Goal: Information Seeking & Learning: Learn about a topic

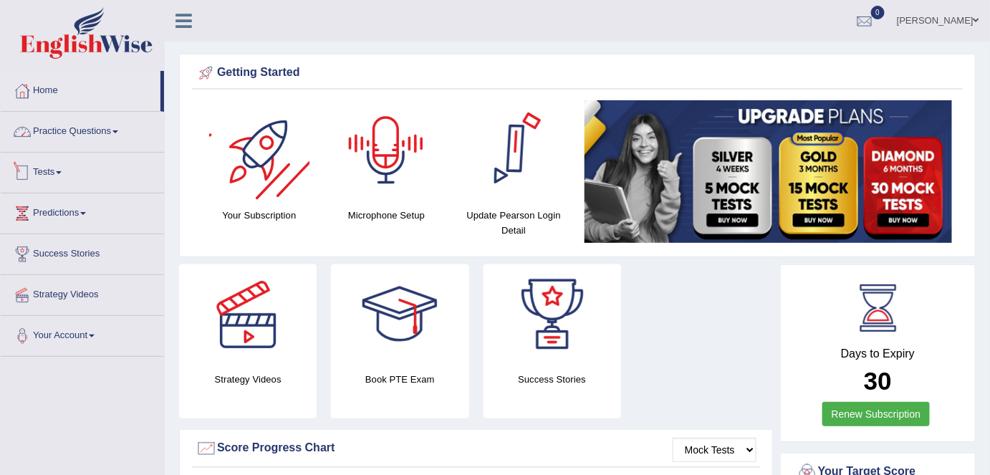
drag, startPoint x: 105, startPoint y: 133, endPoint x: 115, endPoint y: 236, distance: 104.4
click at [105, 133] on link "Practice Questions" at bounding box center [82, 130] width 163 height 36
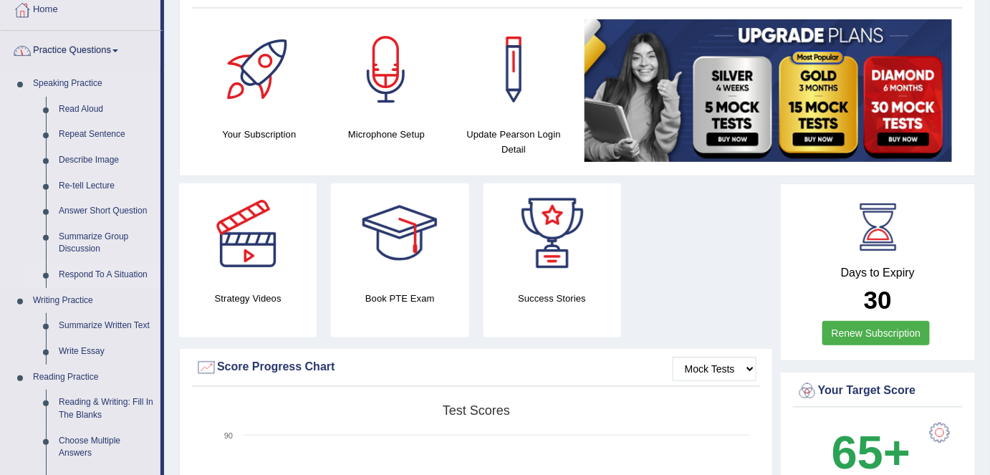
scroll to position [195, 0]
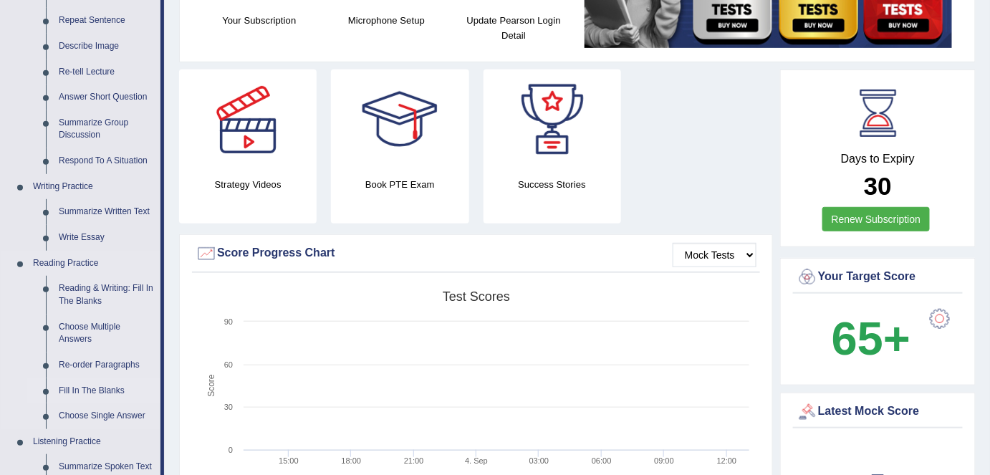
click at [76, 391] on link "Fill In The Blanks" at bounding box center [106, 391] width 108 height 26
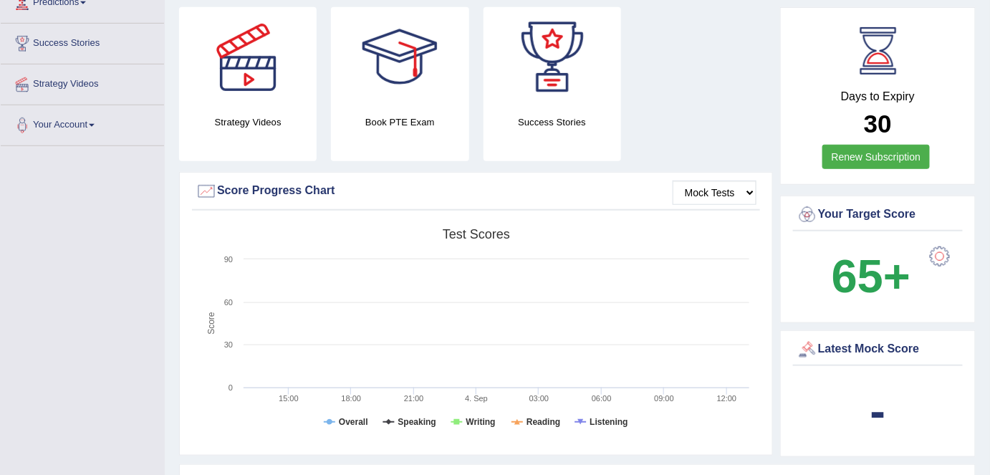
scroll to position [294, 0]
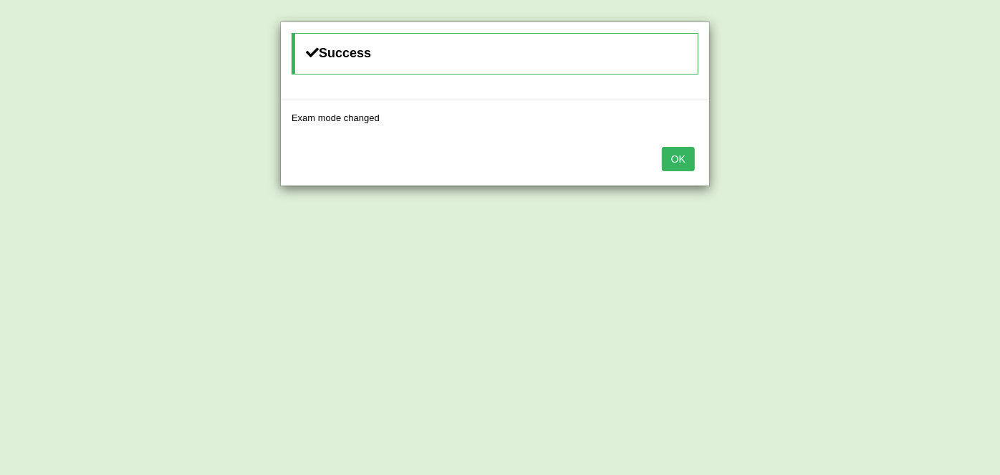
click at [675, 160] on button "OK" at bounding box center [678, 159] width 33 height 24
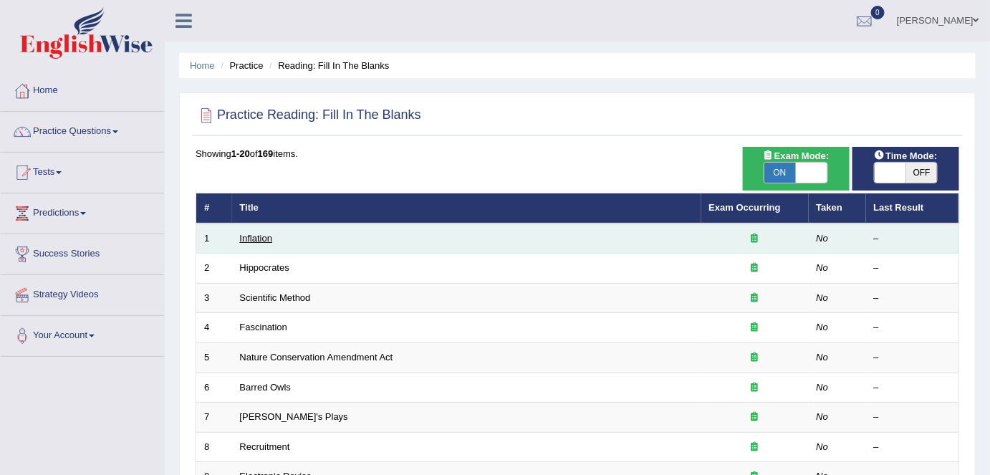
click at [252, 233] on link "Inflation" at bounding box center [256, 238] width 33 height 11
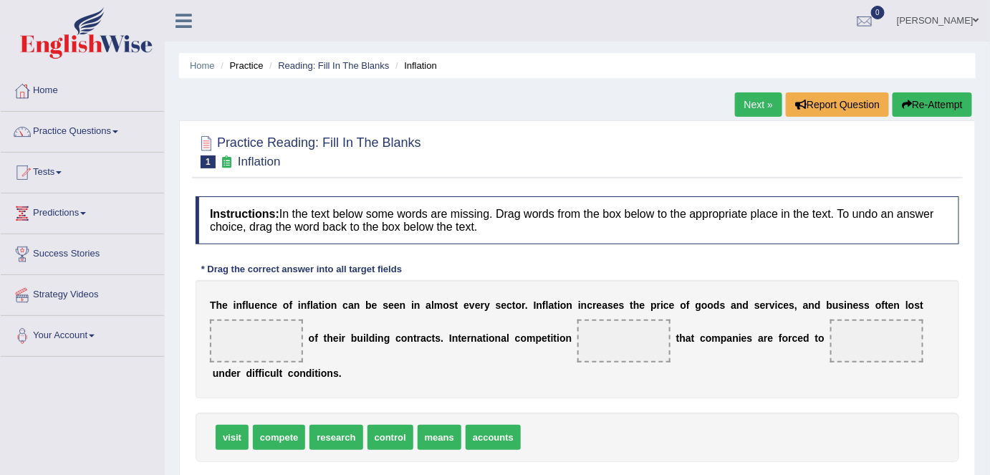
click at [768, 102] on link "Next »" at bounding box center [758, 104] width 47 height 24
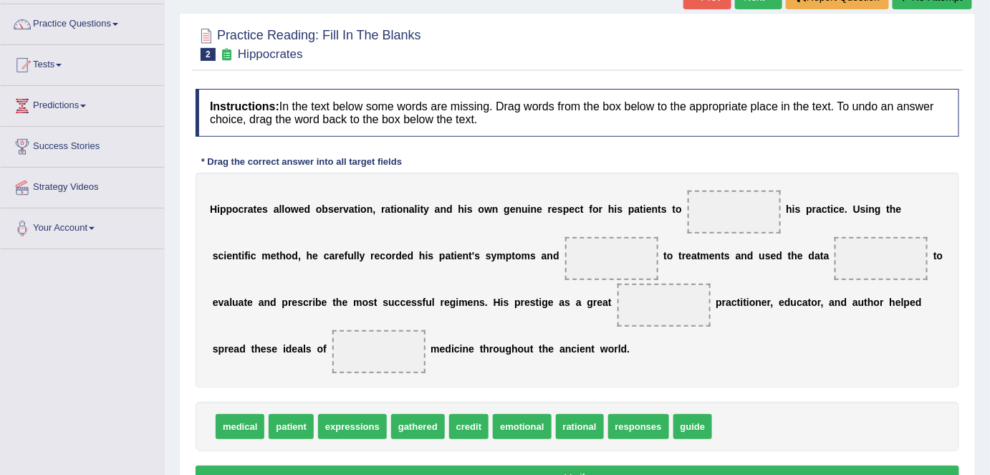
scroll to position [130, 0]
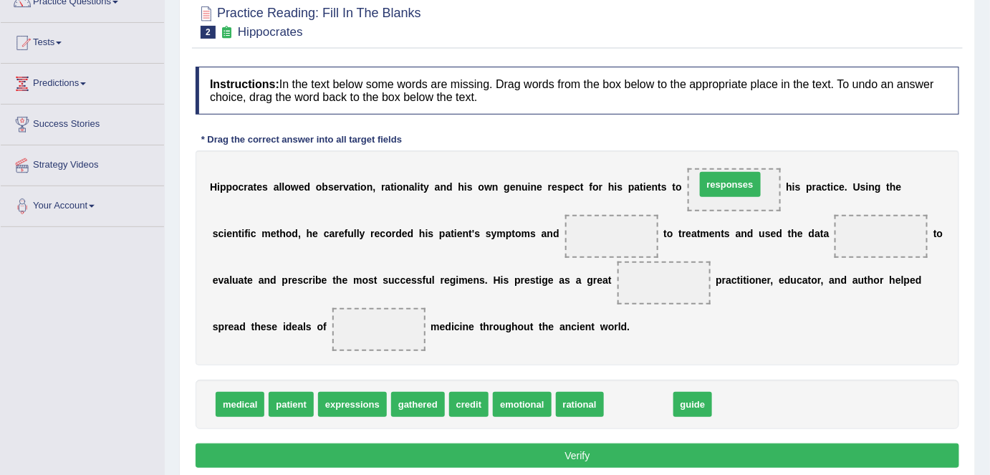
drag, startPoint x: 640, startPoint y: 401, endPoint x: 732, endPoint y: 182, distance: 237.7
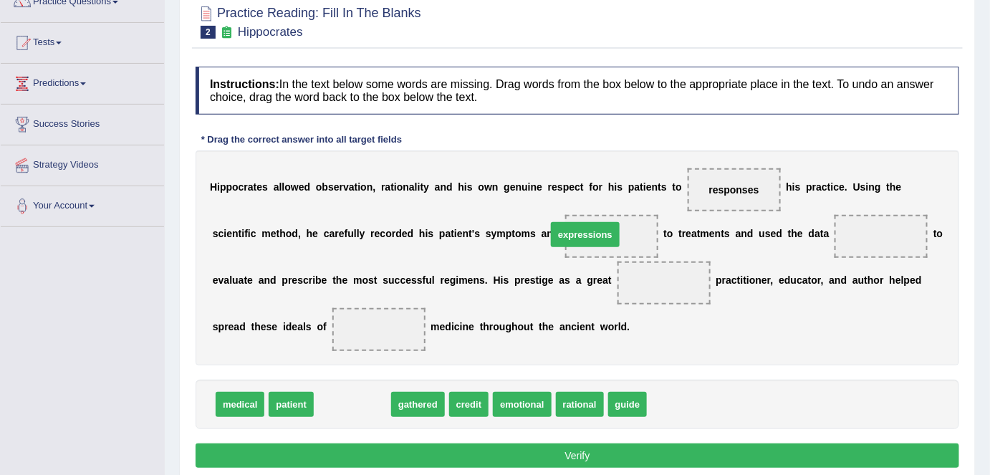
drag, startPoint x: 365, startPoint y: 406, endPoint x: 607, endPoint y: 239, distance: 293.8
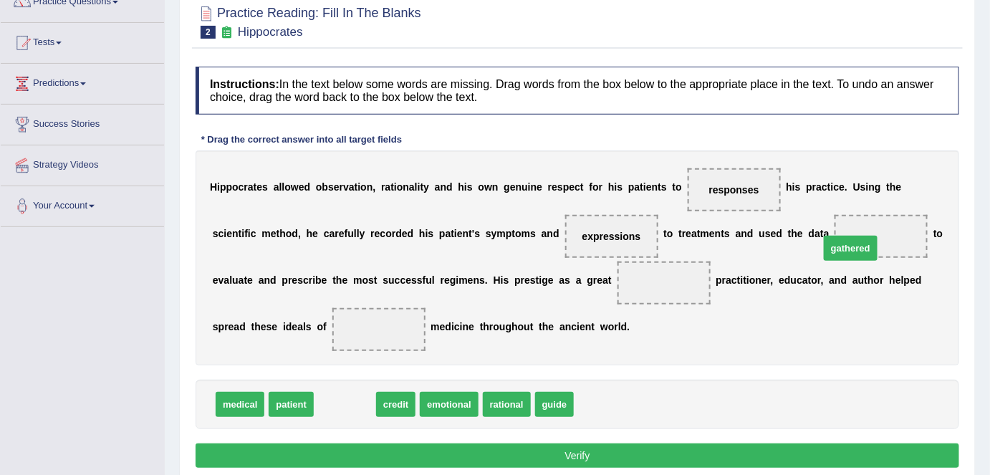
drag, startPoint x: 344, startPoint y: 397, endPoint x: 858, endPoint y: 234, distance: 539.2
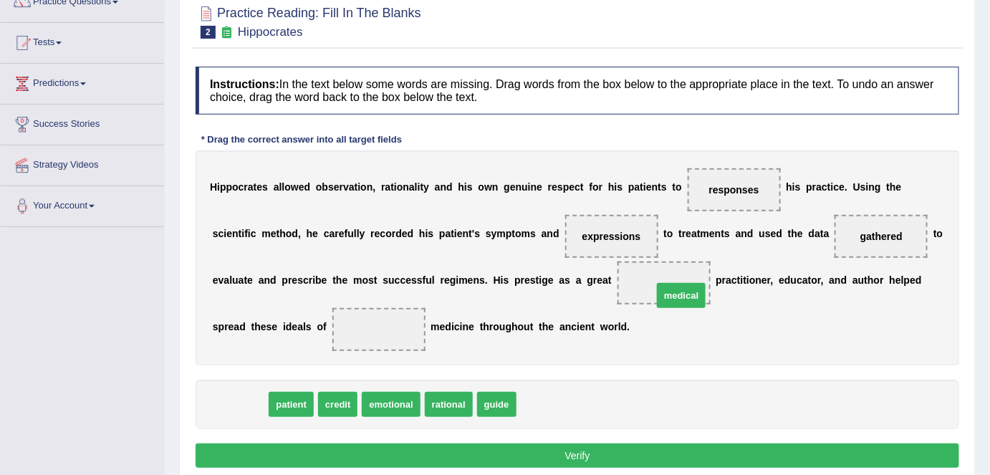
drag, startPoint x: 231, startPoint y: 403, endPoint x: 672, endPoint y: 293, distance: 455.0
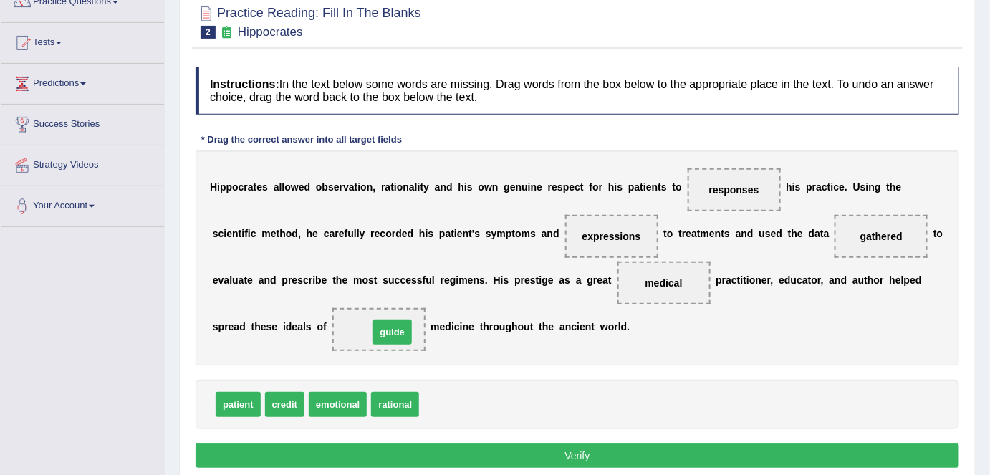
drag, startPoint x: 438, startPoint y: 402, endPoint x: 374, endPoint y: 317, distance: 106.5
click at [487, 453] on button "Verify" at bounding box center [578, 456] width 764 height 24
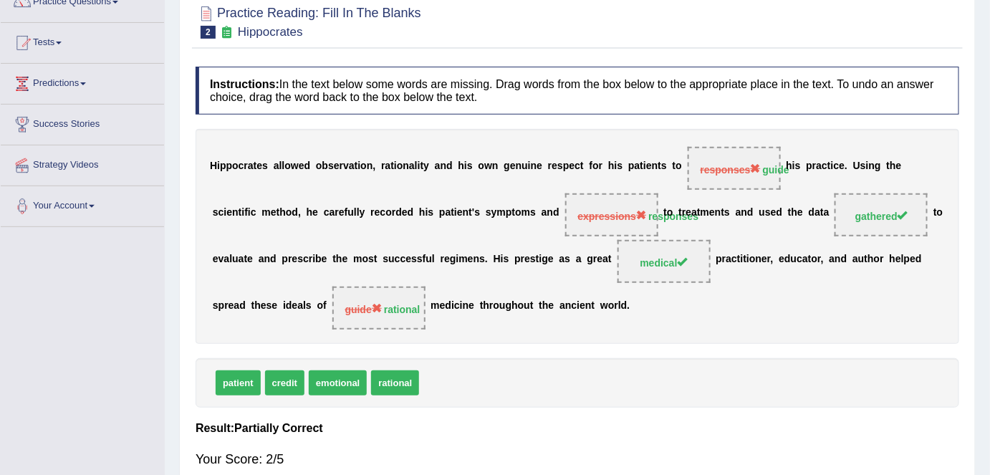
drag, startPoint x: 745, startPoint y: 216, endPoint x: 745, endPoint y: 209, distance: 7.9
click at [745, 216] on b "n" at bounding box center [745, 212] width 6 height 11
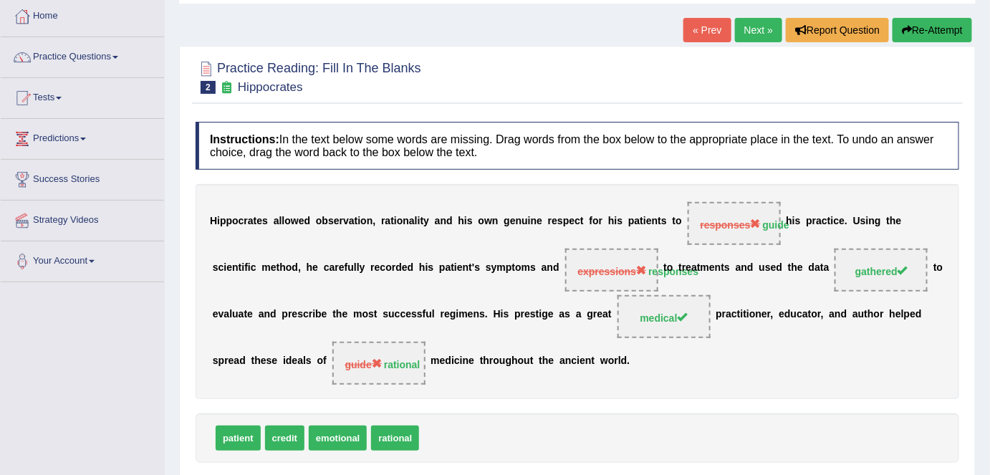
scroll to position [0, 0]
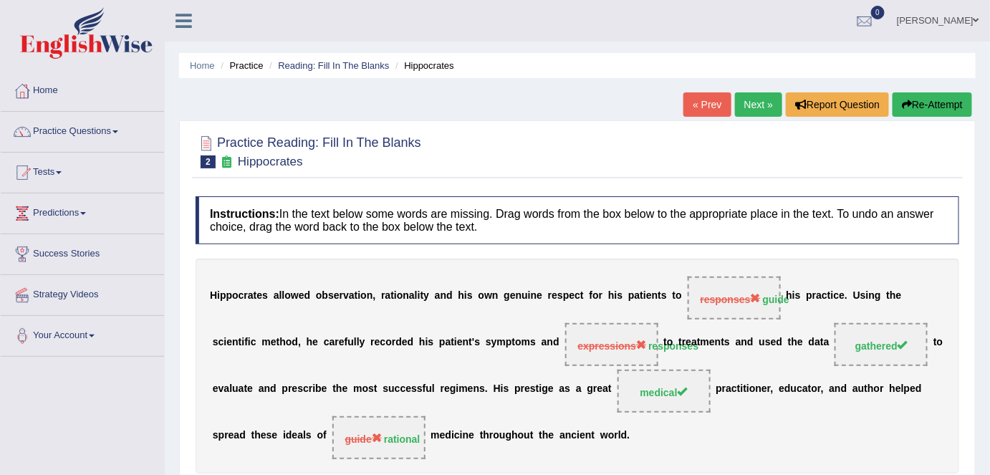
click at [759, 106] on link "Next »" at bounding box center [758, 104] width 47 height 24
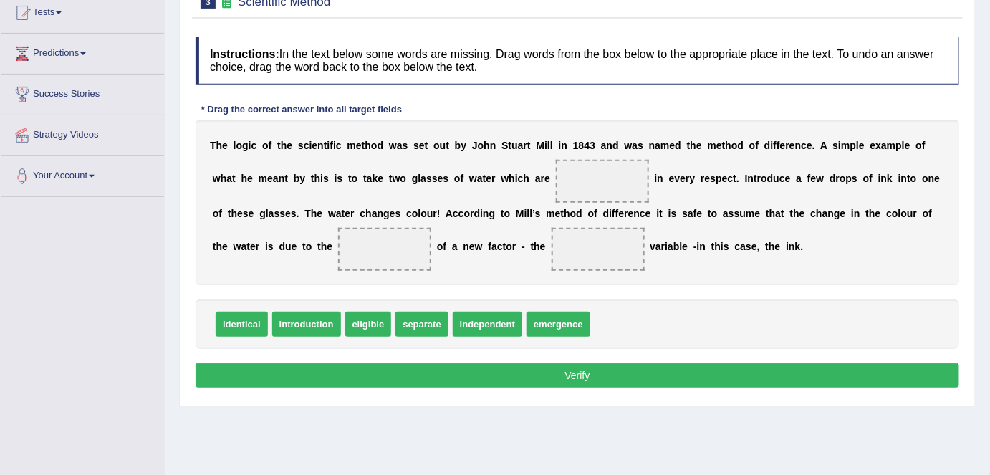
scroll to position [130, 0]
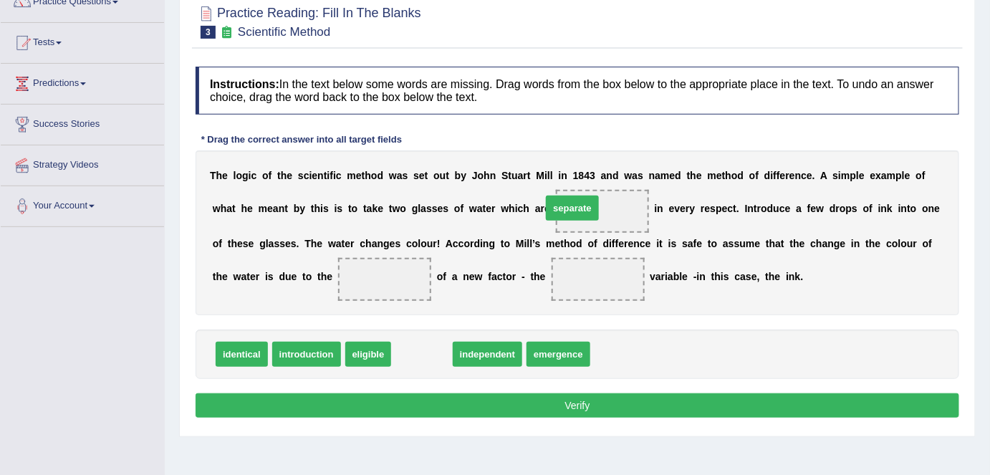
drag, startPoint x: 434, startPoint y: 355, endPoint x: 588, endPoint y: 209, distance: 212.4
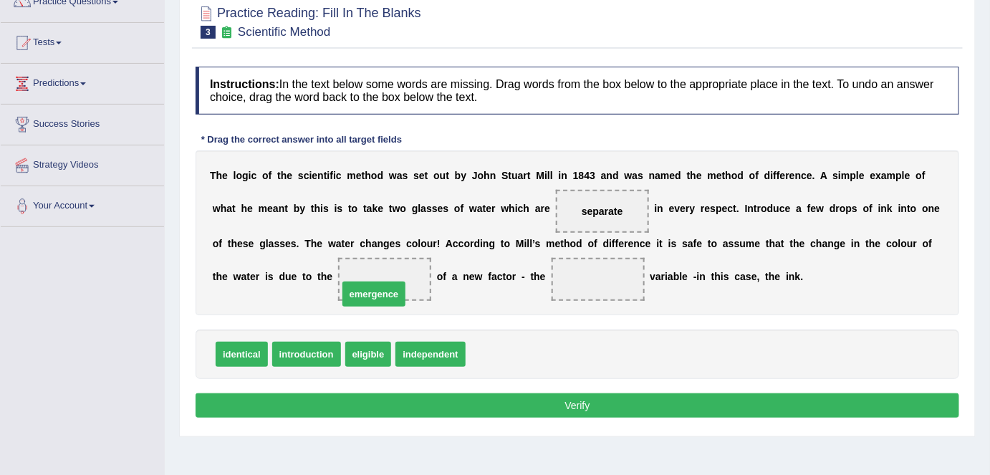
drag, startPoint x: 502, startPoint y: 347, endPoint x: 386, endPoint y: 277, distance: 135.9
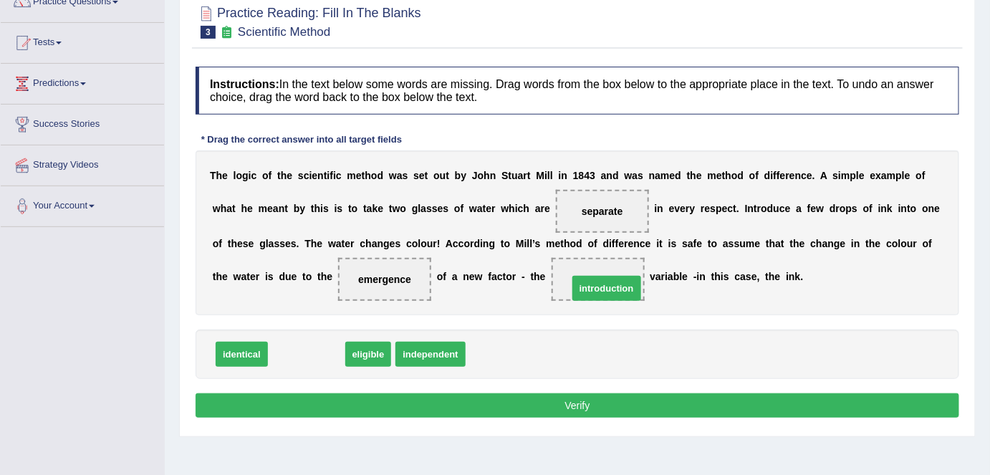
drag, startPoint x: 326, startPoint y: 329, endPoint x: 593, endPoint y: 289, distance: 270.3
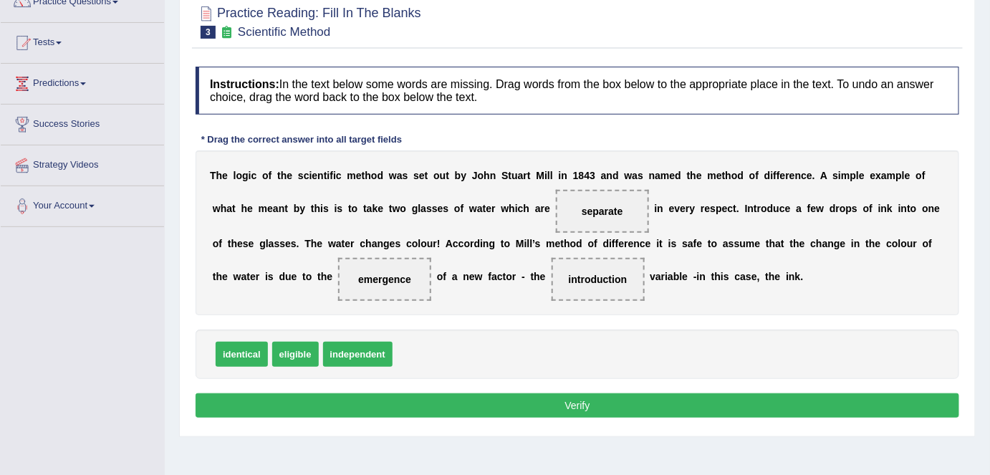
click at [540, 401] on button "Verify" at bounding box center [578, 405] width 764 height 24
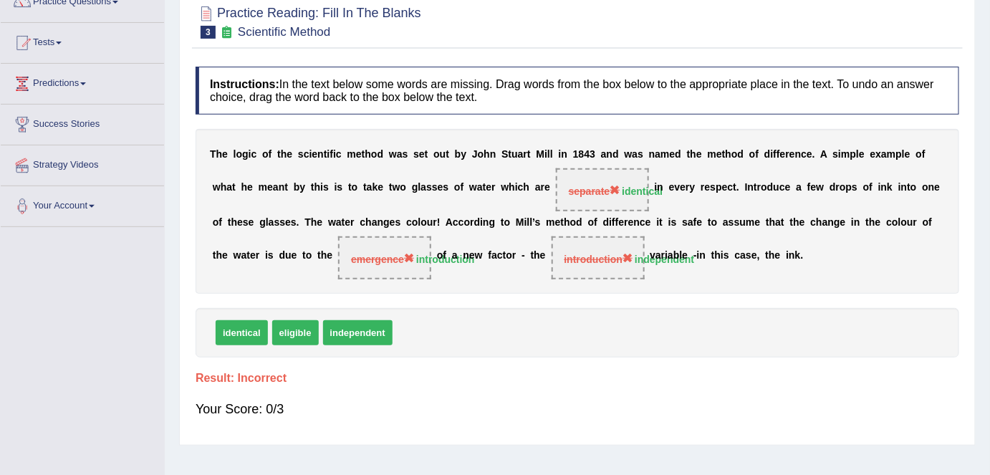
scroll to position [0, 0]
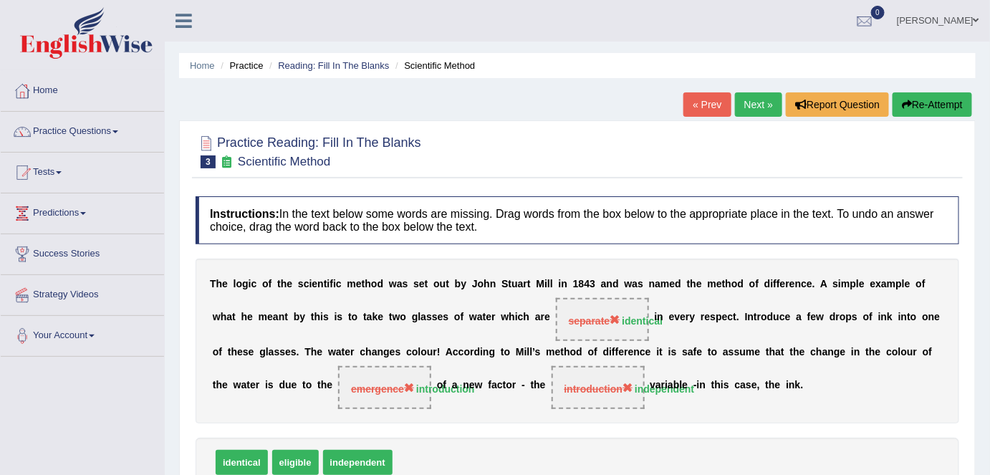
click at [749, 103] on link "Next »" at bounding box center [758, 104] width 47 height 24
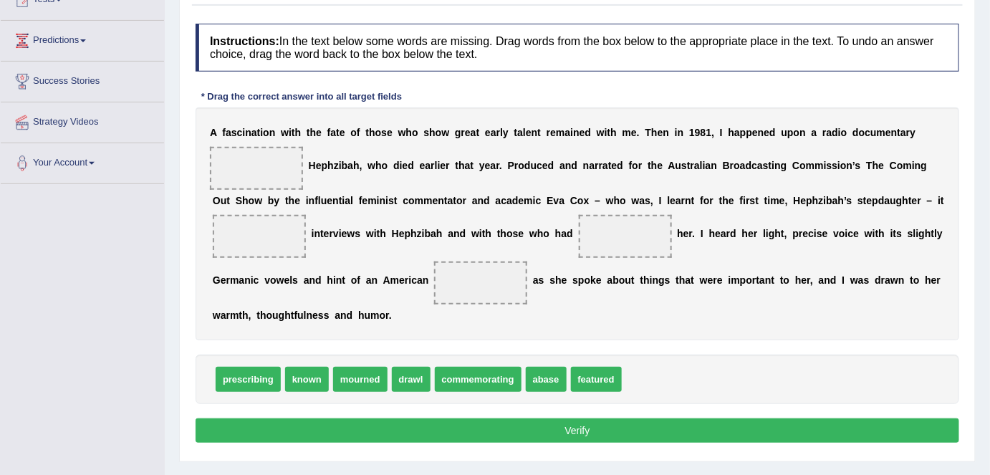
scroll to position [195, 0]
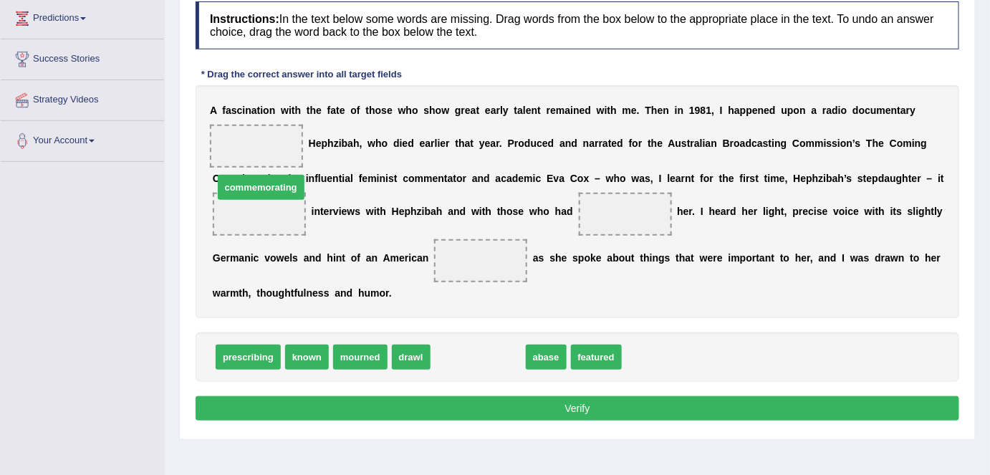
drag, startPoint x: 494, startPoint y: 353, endPoint x: 276, endPoint y: 168, distance: 286.2
click at [276, 174] on b "y" at bounding box center [277, 178] width 6 height 11
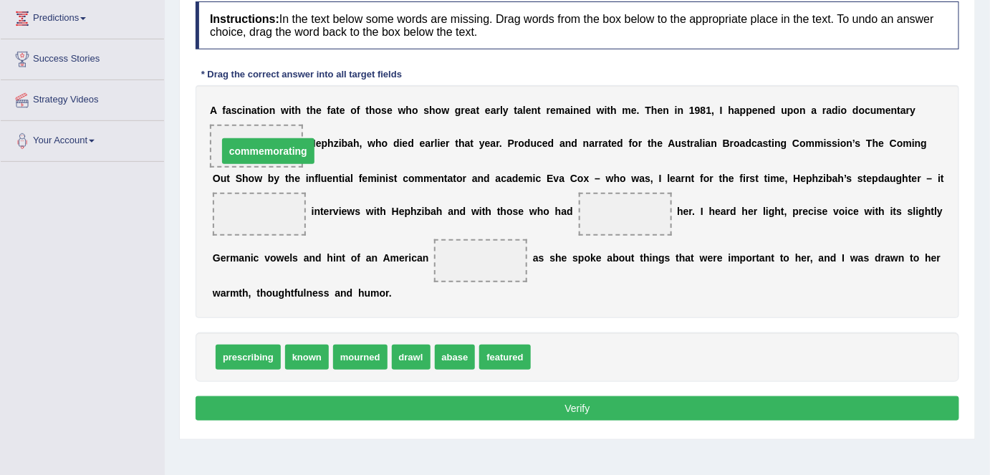
drag, startPoint x: 280, startPoint y: 214, endPoint x: 277, endPoint y: 150, distance: 63.2
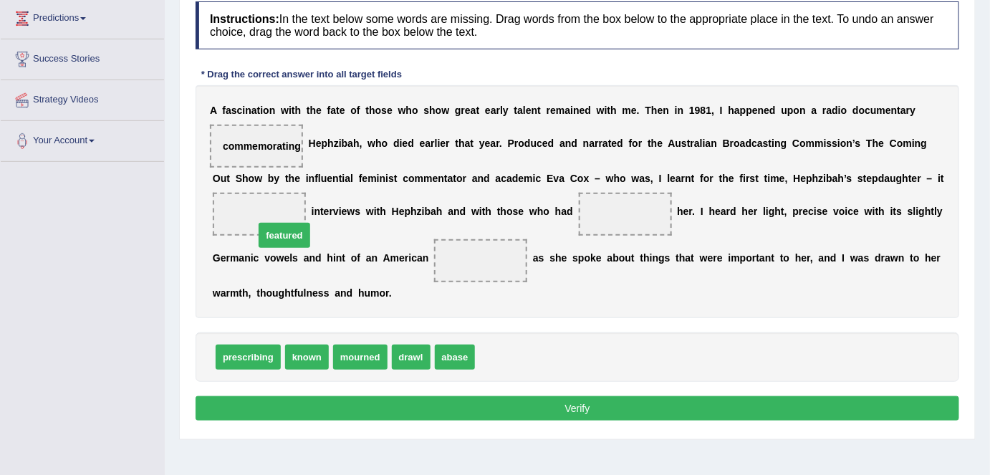
drag, startPoint x: 512, startPoint y: 353, endPoint x: 291, endPoint y: 231, distance: 252.1
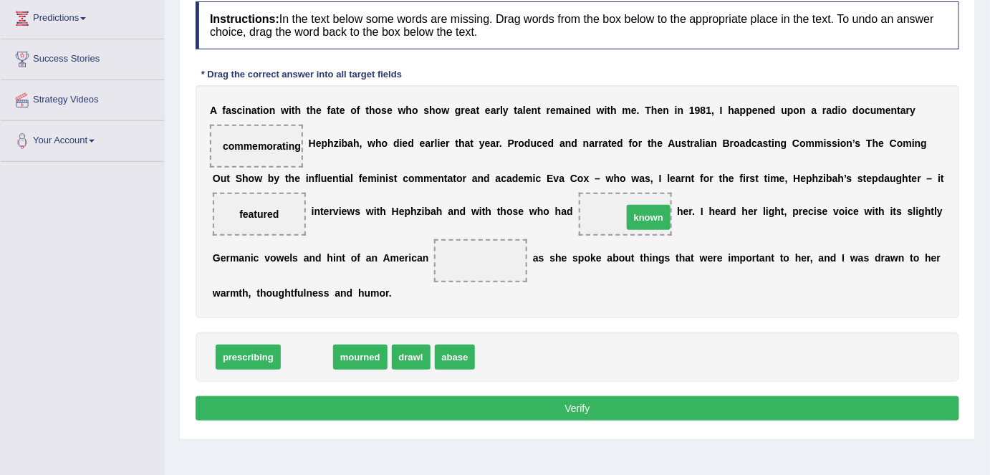
drag, startPoint x: 307, startPoint y: 355, endPoint x: 649, endPoint y: 216, distance: 369.0
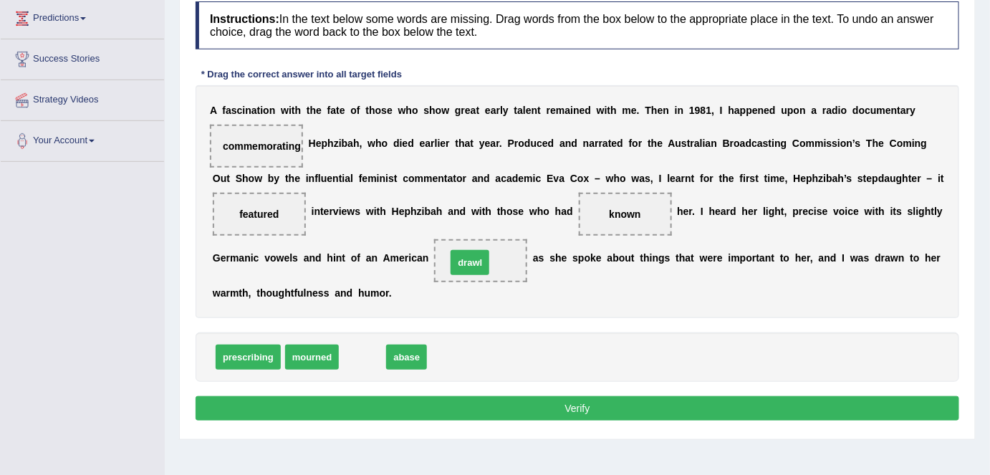
drag, startPoint x: 369, startPoint y: 356, endPoint x: 477, endPoint y: 262, distance: 142.7
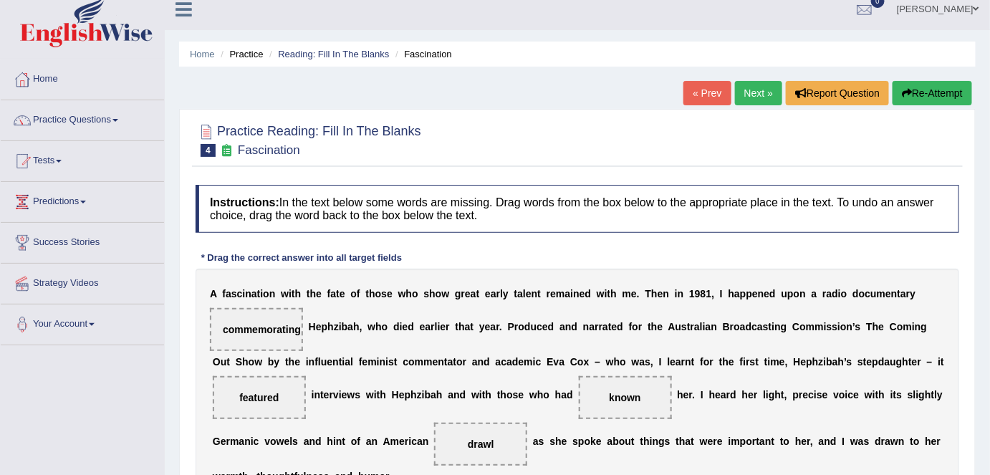
scroll to position [0, 0]
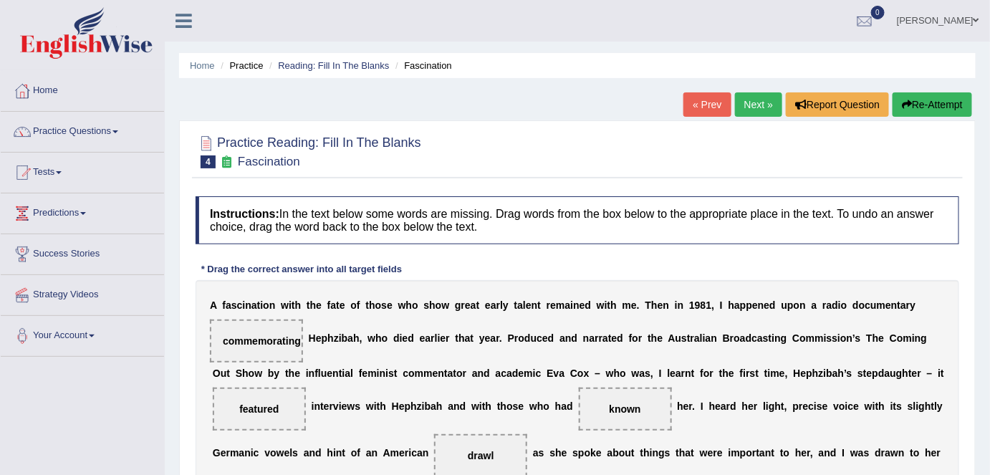
click at [757, 111] on link "Next »" at bounding box center [758, 104] width 47 height 24
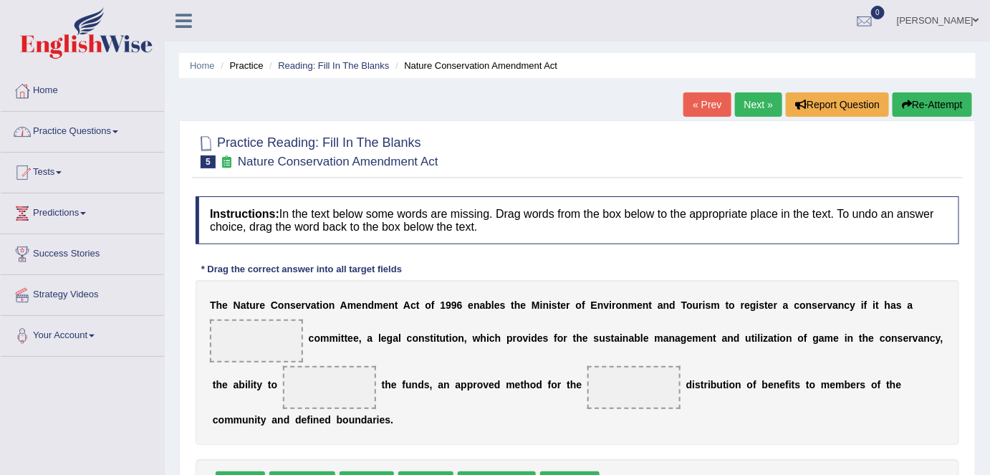
drag, startPoint x: 116, startPoint y: 126, endPoint x: 116, endPoint y: 147, distance: 20.8
click at [116, 126] on link "Practice Questions" at bounding box center [82, 130] width 163 height 36
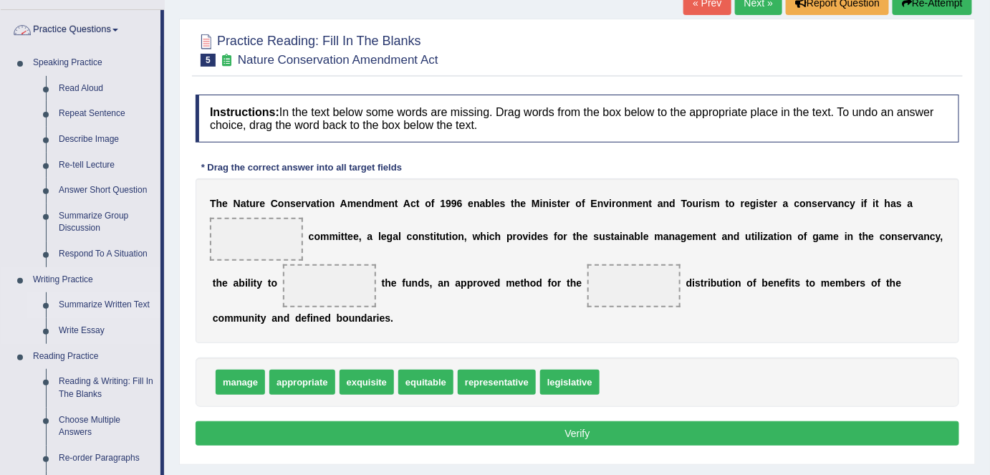
scroll to position [195, 0]
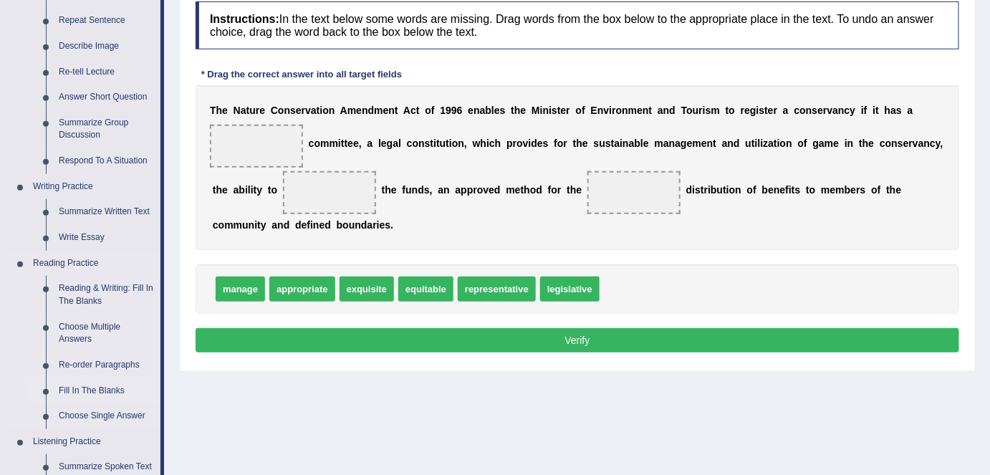
click at [97, 367] on link "Re-order Paragraphs" at bounding box center [106, 366] width 108 height 26
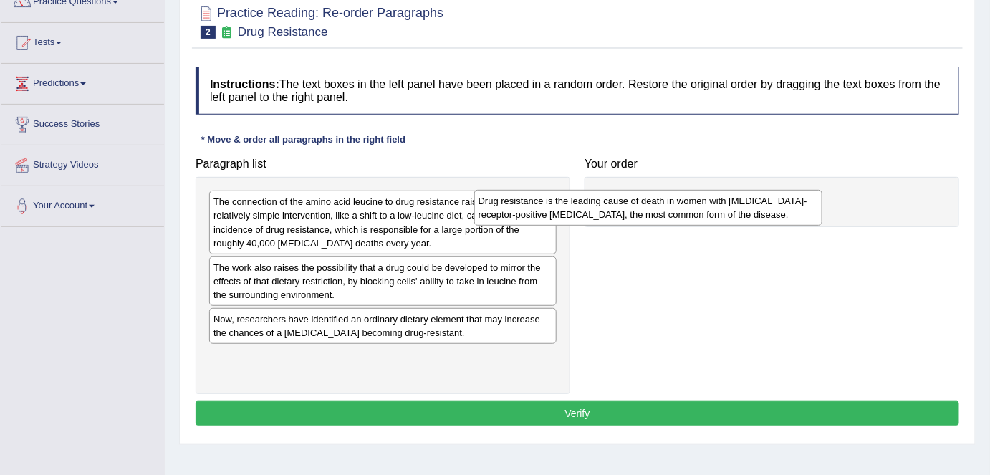
drag, startPoint x: 548, startPoint y: 247, endPoint x: 778, endPoint y: 191, distance: 235.9
click at [778, 191] on div "Drug resistance is the leading cause of death in women with [MEDICAL_DATA]-rece…" at bounding box center [648, 208] width 348 height 36
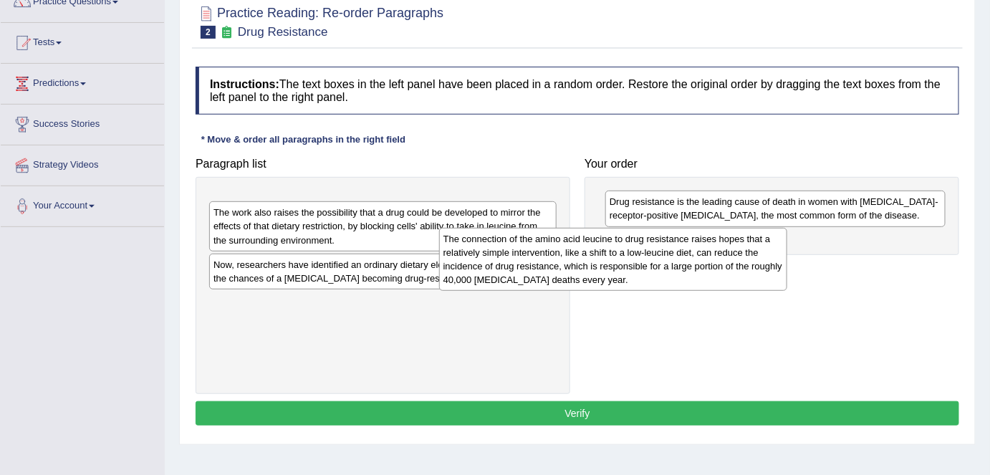
drag, startPoint x: 447, startPoint y: 189, endPoint x: 745, endPoint y: 226, distance: 300.4
click at [745, 228] on div "The connection of the amino acid leucine to drug resistance raises hopes that a…" at bounding box center [613, 259] width 348 height 63
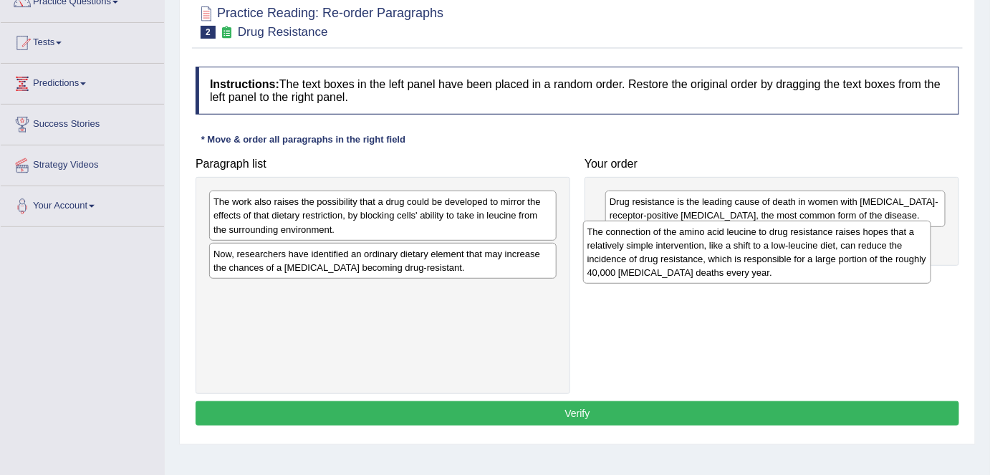
drag, startPoint x: 436, startPoint y: 209, endPoint x: 827, endPoint y: 242, distance: 392.7
click at [827, 242] on div "The connection of the amino acid leucine to drug resistance raises hopes that a…" at bounding box center [757, 252] width 348 height 63
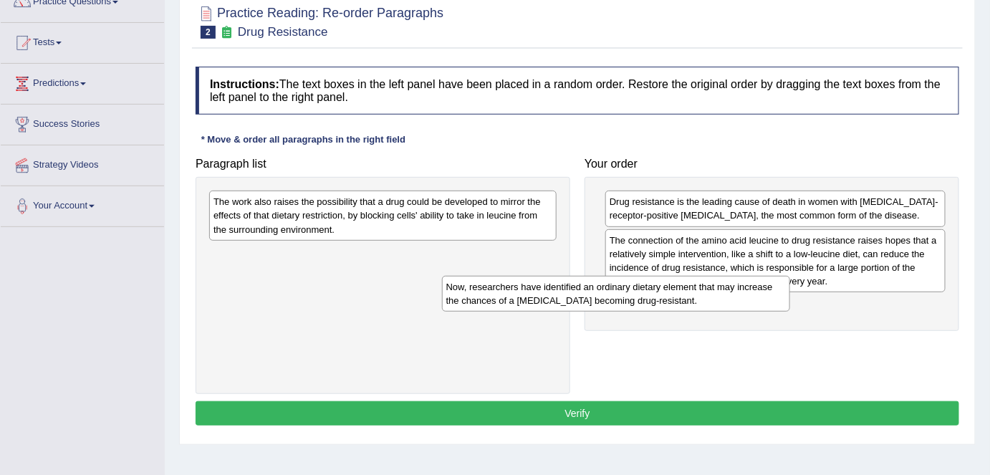
drag, startPoint x: 403, startPoint y: 254, endPoint x: 684, endPoint y: 297, distance: 284.2
click at [684, 297] on div "Now, researchers have identified an ordinary dietary element that may increase …" at bounding box center [616, 294] width 348 height 36
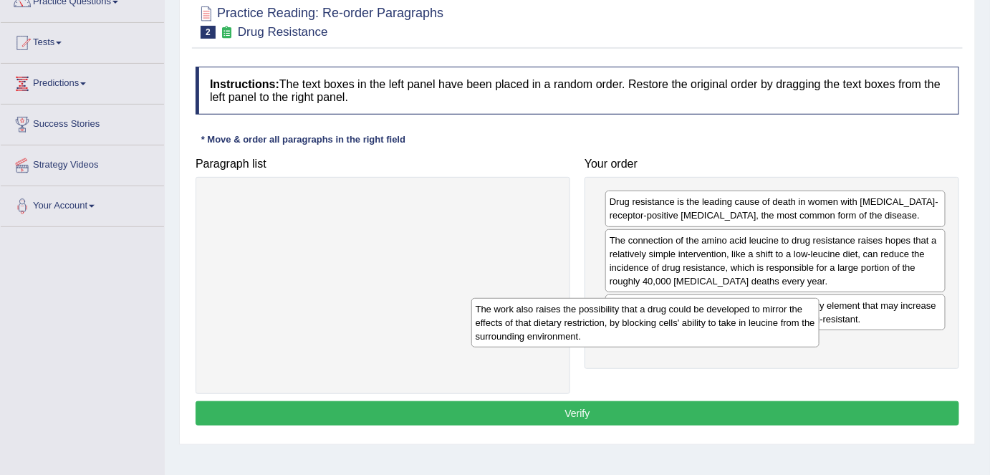
drag, startPoint x: 472, startPoint y: 228, endPoint x: 780, endPoint y: 347, distance: 330.3
click at [780, 347] on div "The work also raises the possibility that a drug could be developed to mirror t…" at bounding box center [646, 322] width 348 height 49
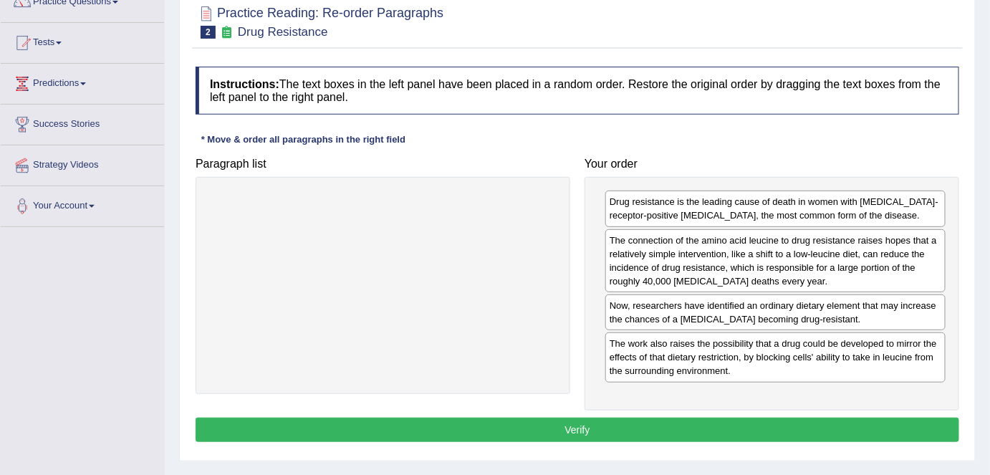
click at [623, 429] on button "Verify" at bounding box center [578, 430] width 764 height 24
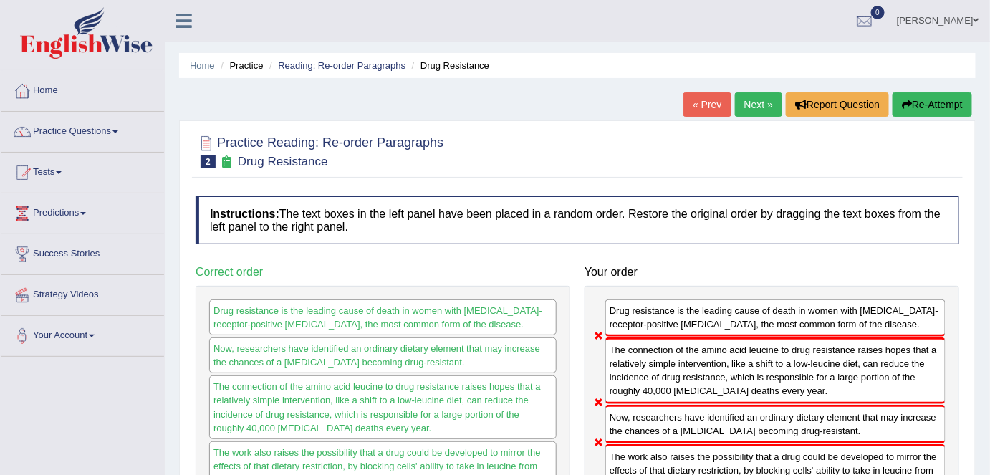
click at [766, 107] on link "Next »" at bounding box center [758, 104] width 47 height 24
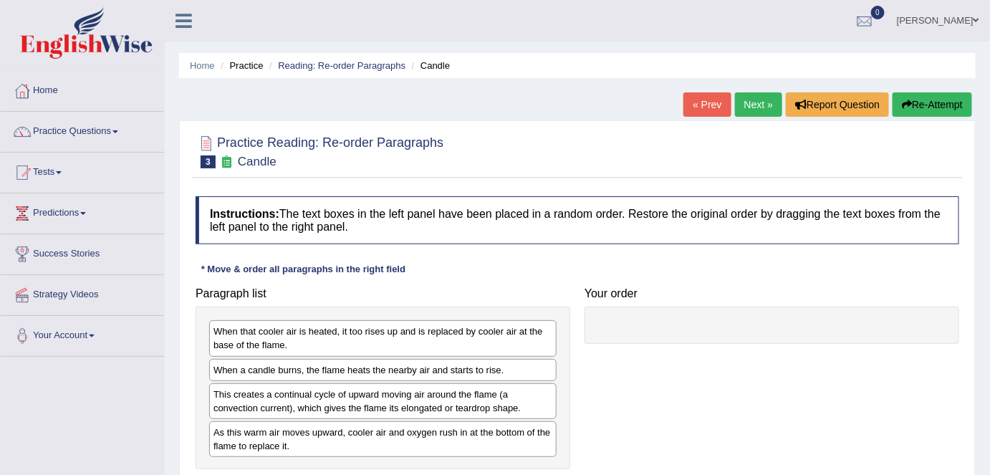
click at [737, 102] on link "Next »" at bounding box center [758, 104] width 47 height 24
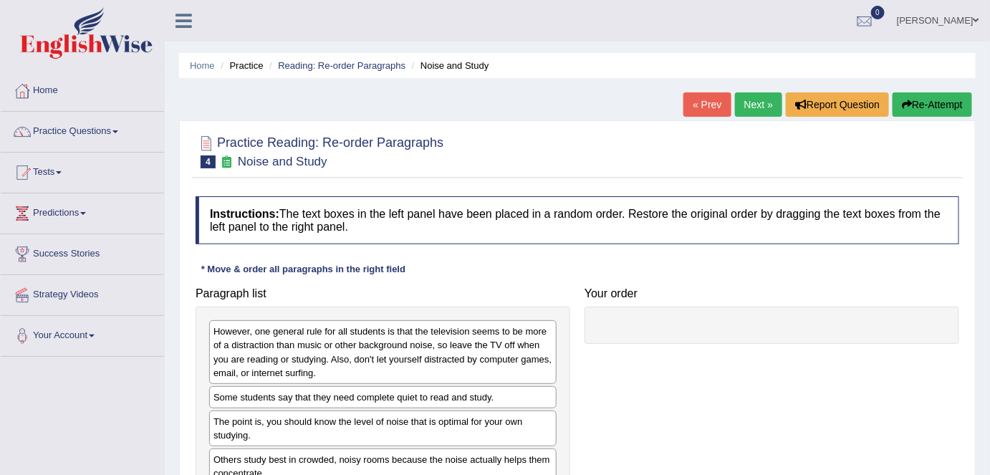
click at [745, 98] on link "Next »" at bounding box center [758, 104] width 47 height 24
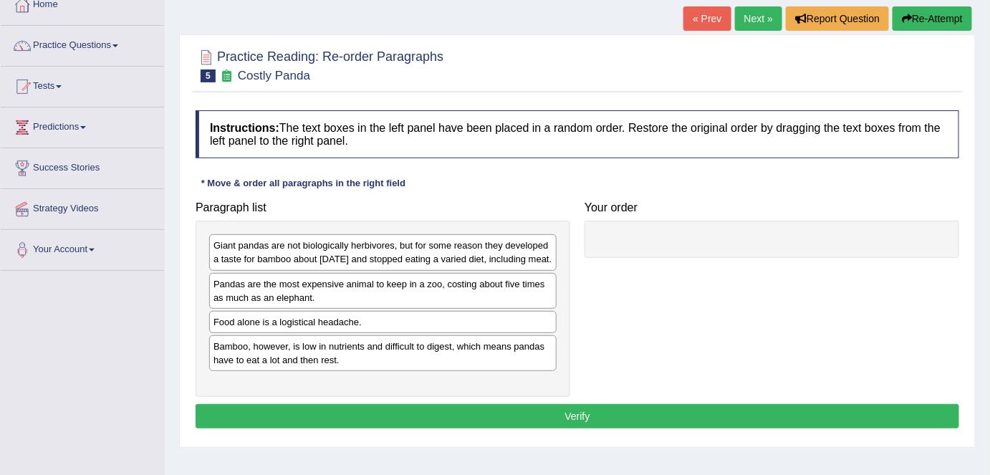
scroll to position [64, 0]
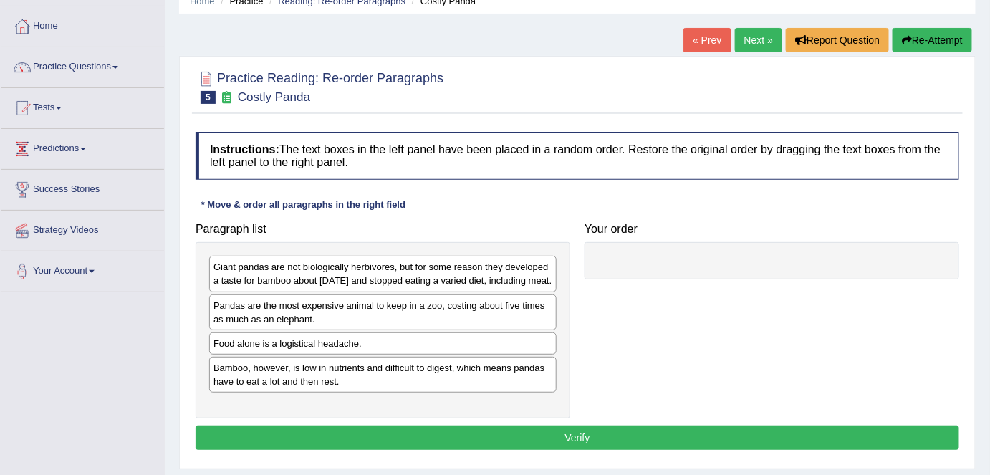
click at [750, 44] on link "Next »" at bounding box center [758, 40] width 47 height 24
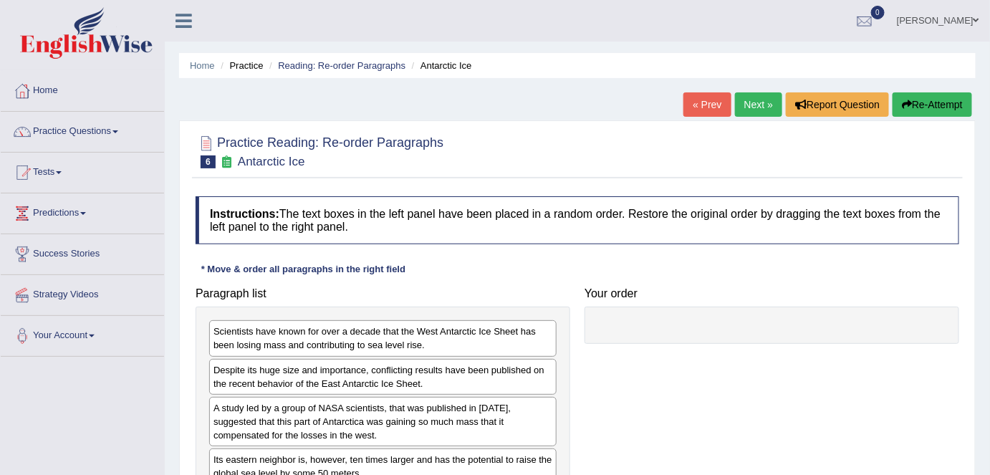
click at [752, 110] on link "Next »" at bounding box center [758, 104] width 47 height 24
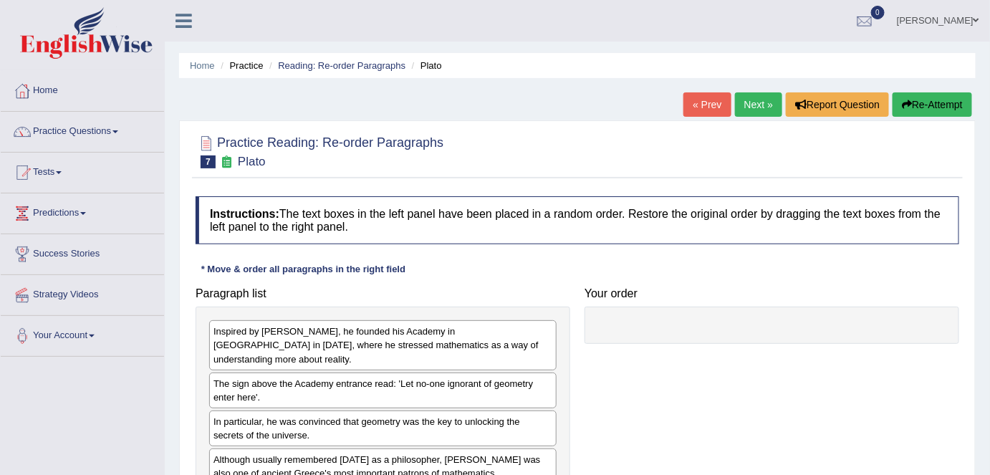
click at [752, 110] on link "Next »" at bounding box center [758, 104] width 47 height 24
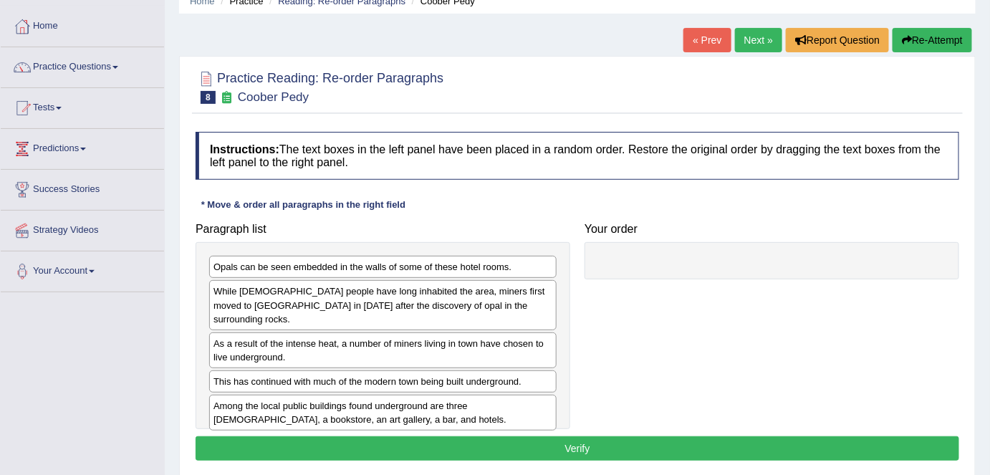
scroll to position [130, 0]
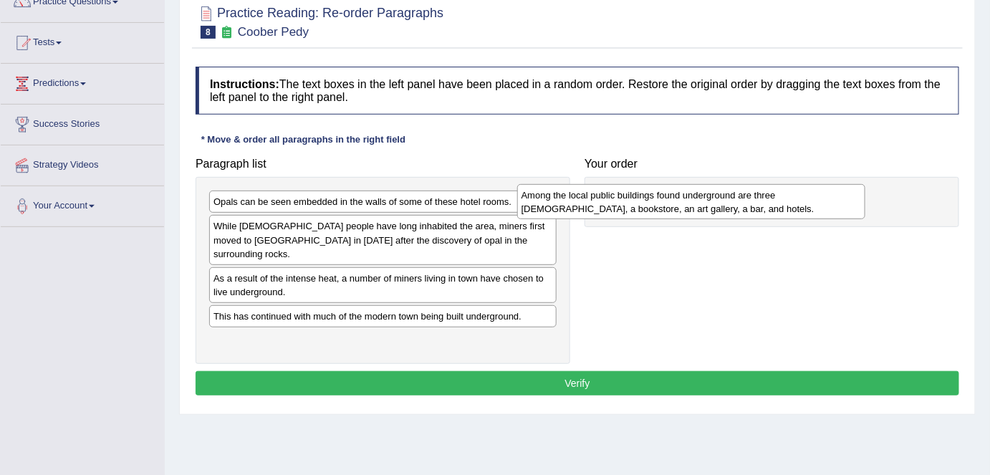
drag, startPoint x: 376, startPoint y: 333, endPoint x: 684, endPoint y: 203, distance: 334.3
click at [684, 203] on div "Among the local public buildings found underground are three [DEMOGRAPHIC_DATA]…" at bounding box center [691, 202] width 348 height 36
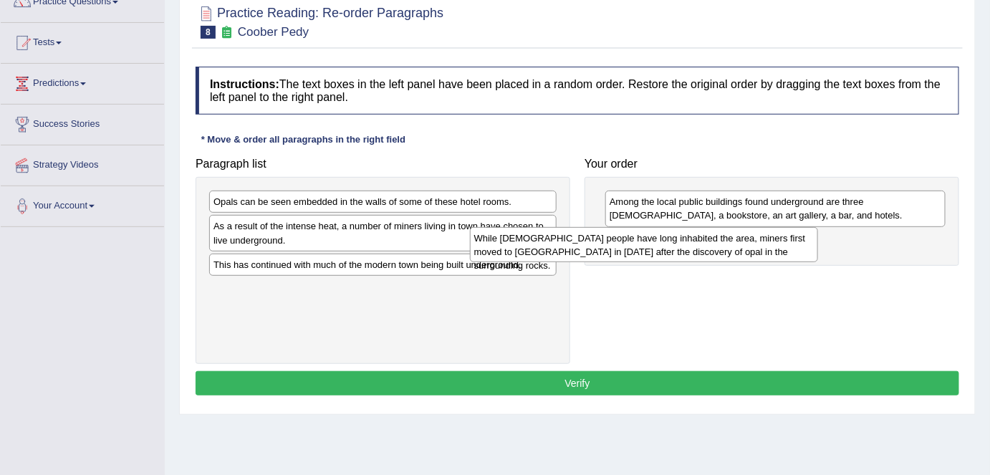
drag, startPoint x: 421, startPoint y: 234, endPoint x: 682, endPoint y: 247, distance: 261.1
click at [682, 247] on div "While [DEMOGRAPHIC_DATA] people have long inhabited the area, miners first move…" at bounding box center [644, 245] width 348 height 36
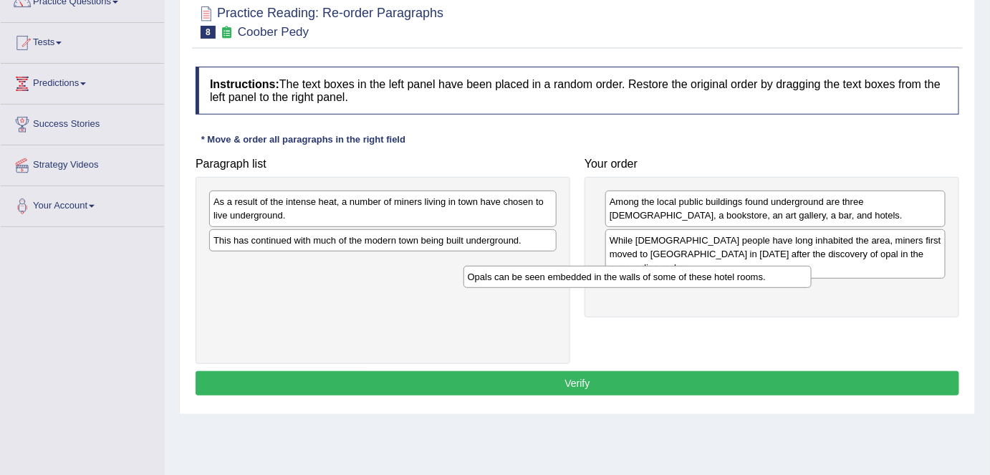
drag, startPoint x: 495, startPoint y: 204, endPoint x: 752, endPoint y: 279, distance: 268.1
click at [752, 279] on div "Opals can be seen embedded in the walls of some of these hotel rooms." at bounding box center [638, 277] width 348 height 22
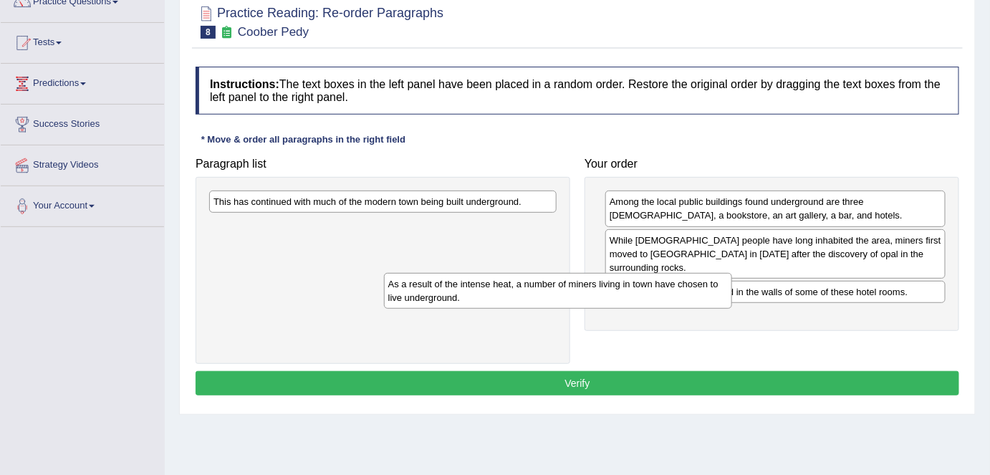
drag, startPoint x: 487, startPoint y: 217, endPoint x: 806, endPoint y: 335, distance: 339.2
click at [732, 309] on div "As a result of the intense heat, a number of miners living in town have chosen …" at bounding box center [558, 291] width 348 height 36
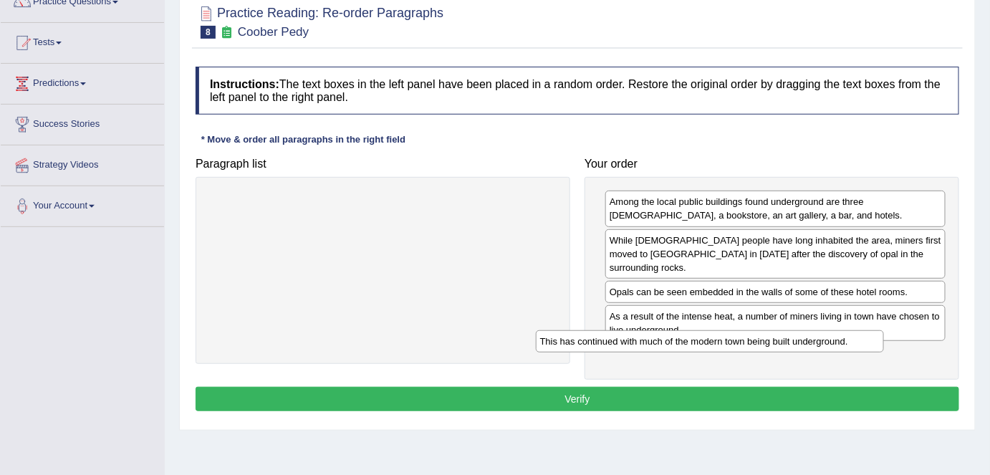
drag, startPoint x: 508, startPoint y: 193, endPoint x: 866, endPoint y: 338, distance: 386.2
click at [866, 338] on div "This has continued with much of the modern town being built underground." at bounding box center [710, 341] width 348 height 22
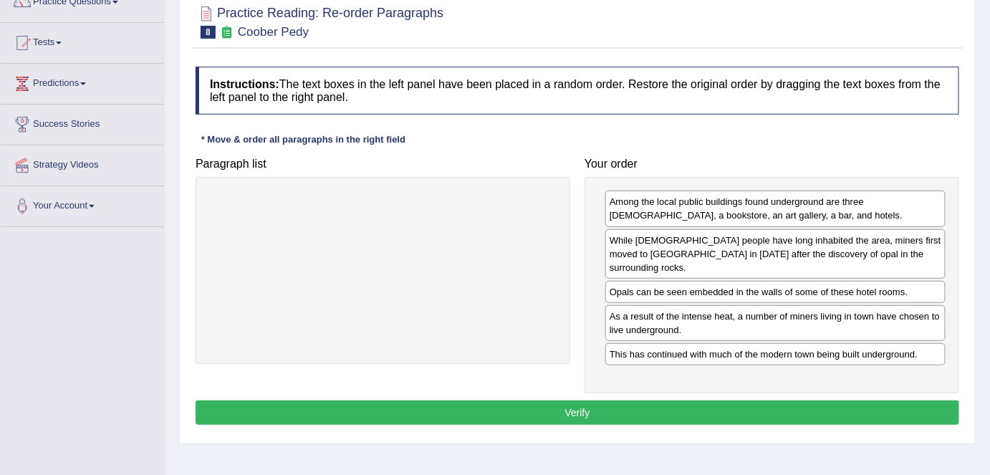
click at [583, 401] on button "Verify" at bounding box center [578, 413] width 764 height 24
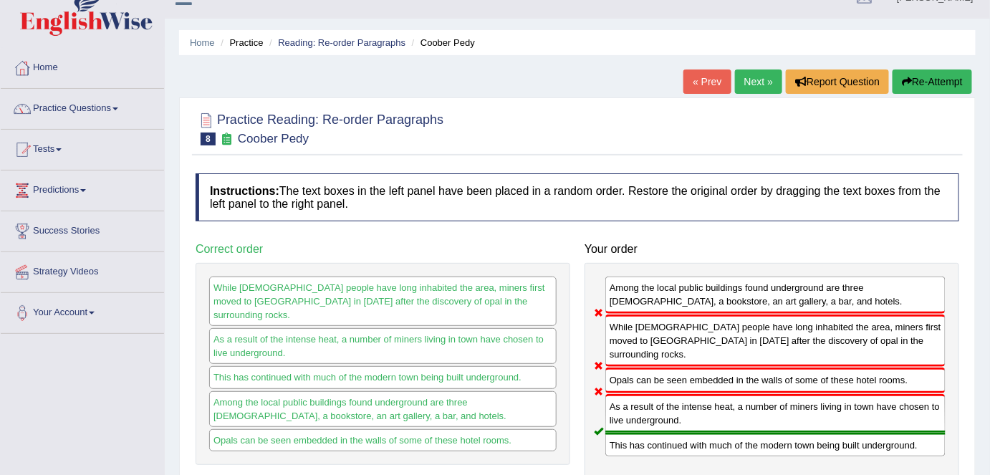
scroll to position [0, 0]
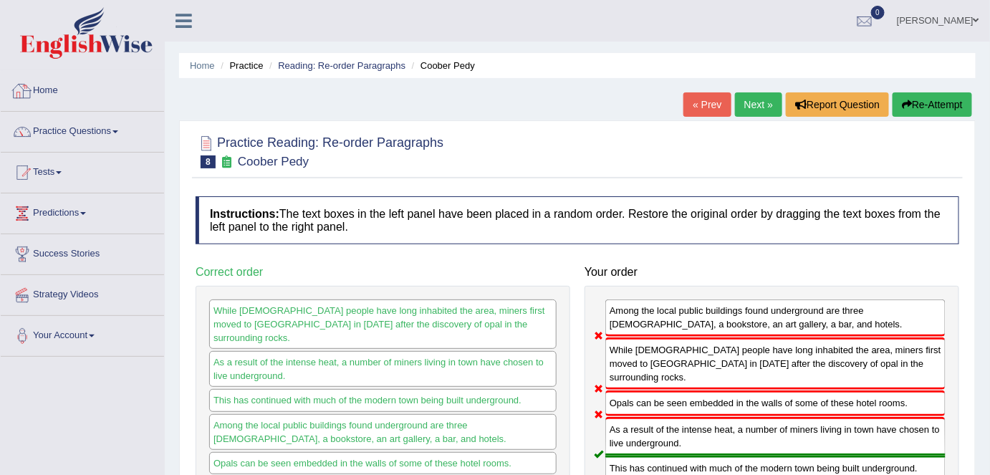
click at [81, 93] on link "Home" at bounding box center [82, 89] width 163 height 36
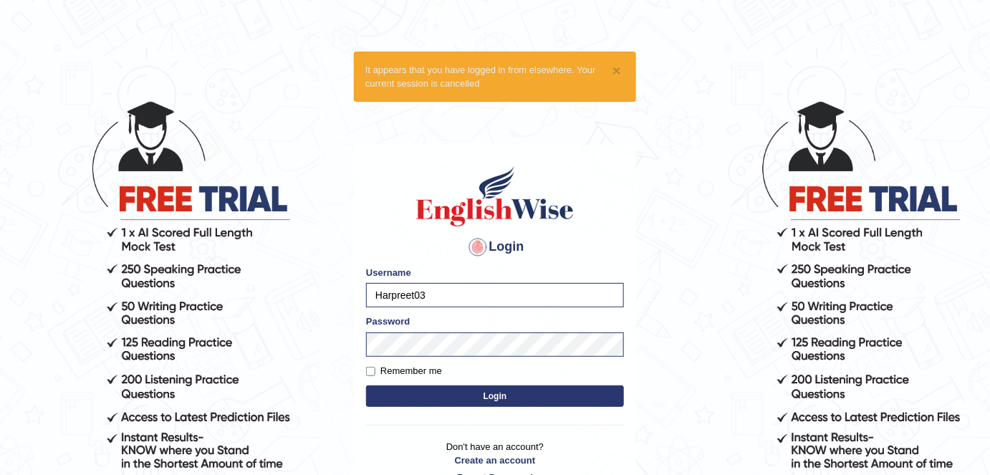
drag, startPoint x: 431, startPoint y: 298, endPoint x: 310, endPoint y: 291, distance: 122.0
click at [310, 291] on body "× It appears that you have logged in from elsewhere. Your current session is ca…" at bounding box center [495, 286] width 990 height 475
type input "shail123"
click at [432, 367] on label "Remember me" at bounding box center [404, 371] width 76 height 14
click at [376, 367] on input "Remember me" at bounding box center [370, 371] width 9 height 9
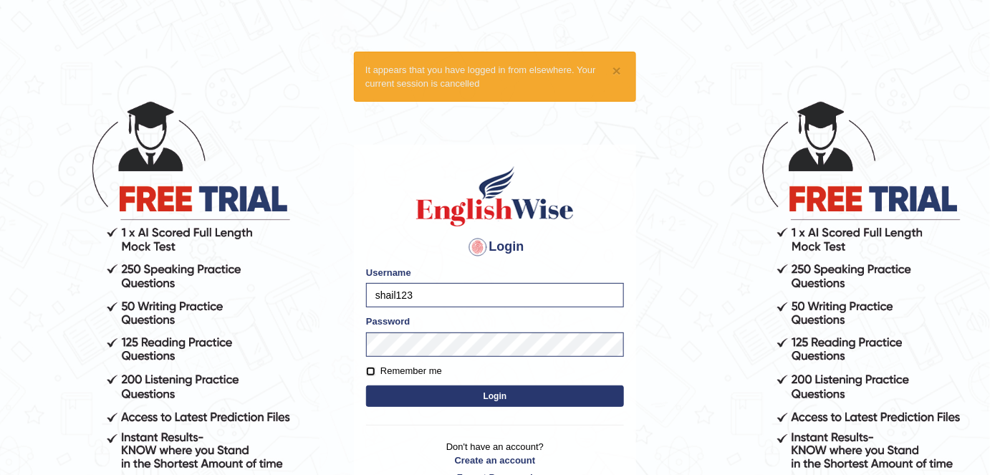
checkbox input "true"
click at [477, 392] on button "Login" at bounding box center [495, 396] width 258 height 21
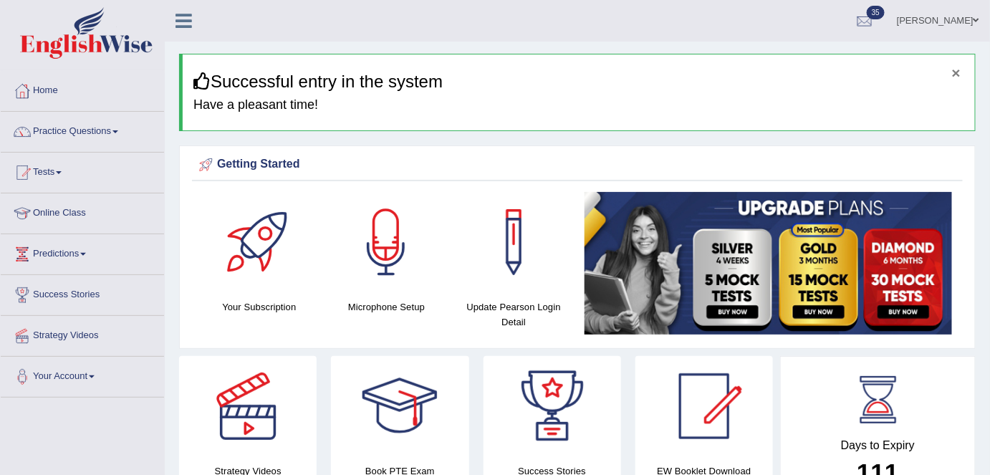
drag, startPoint x: 957, startPoint y: 75, endPoint x: 927, endPoint y: 72, distance: 30.2
click at [957, 75] on button "×" at bounding box center [956, 72] width 9 height 15
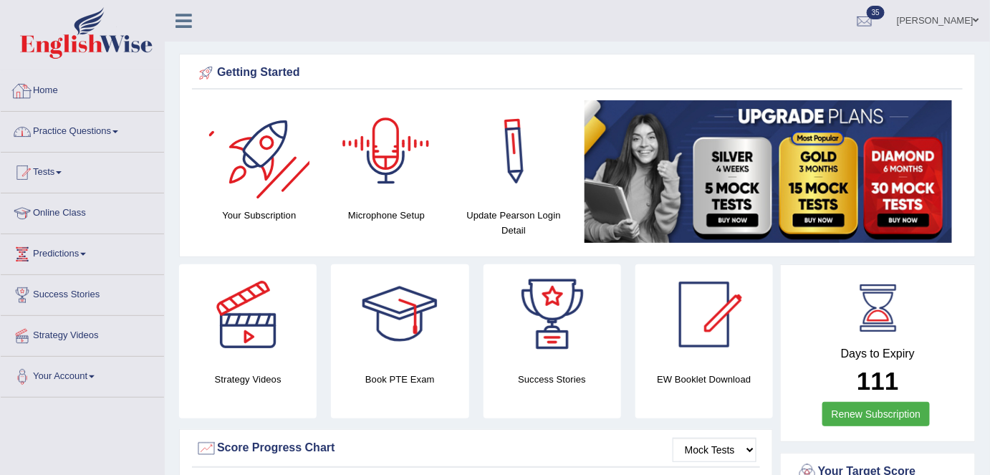
drag, startPoint x: 50, startPoint y: 125, endPoint x: 101, endPoint y: 205, distance: 95.0
click at [50, 125] on link "Practice Questions" at bounding box center [82, 130] width 163 height 36
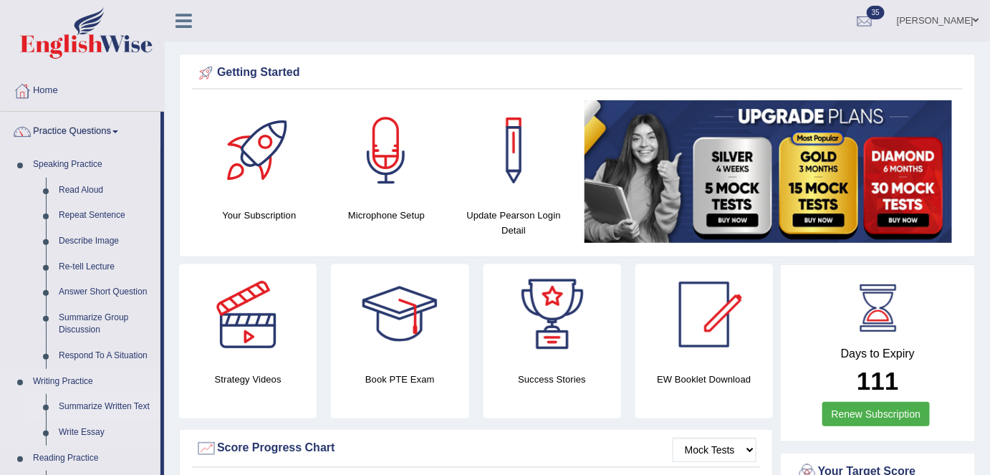
click at [104, 403] on link "Summarize Written Text" at bounding box center [106, 407] width 108 height 26
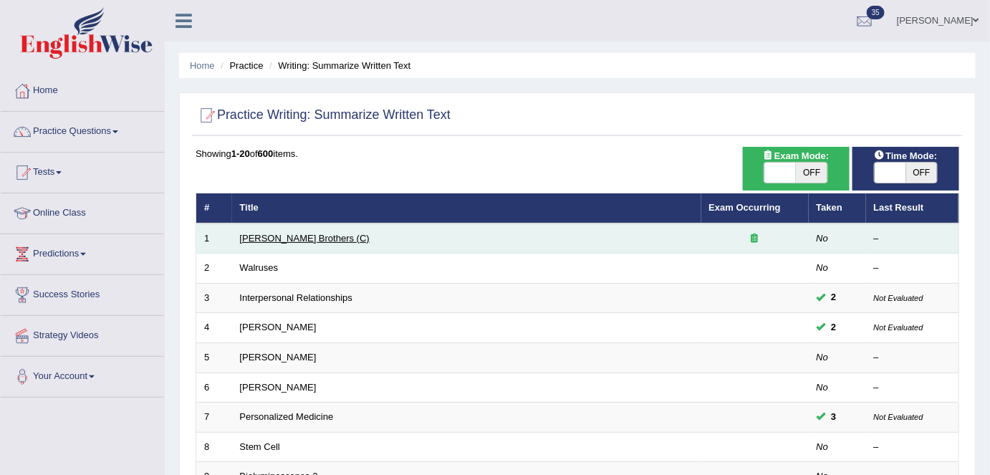
click at [279, 235] on link "Wright Brothers (C)" at bounding box center [305, 238] width 130 height 11
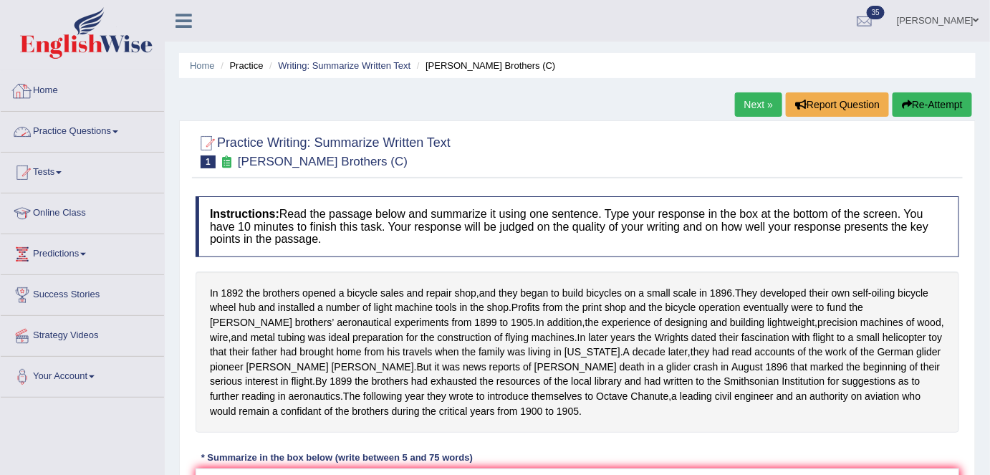
click at [84, 84] on link "Home" at bounding box center [82, 89] width 163 height 36
